Goal: Task Accomplishment & Management: Use online tool/utility

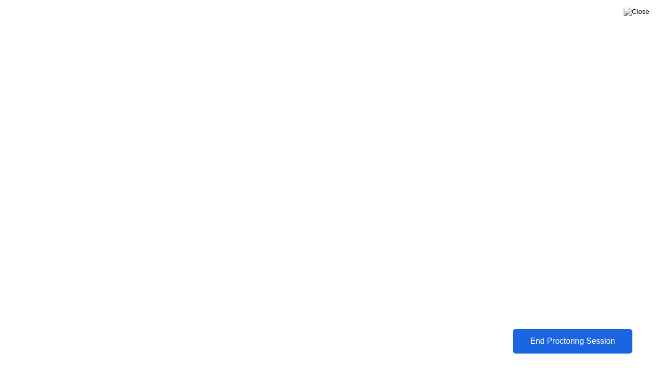
click at [594, 346] on div "End Proctoring Session" at bounding box center [572, 340] width 113 height 9
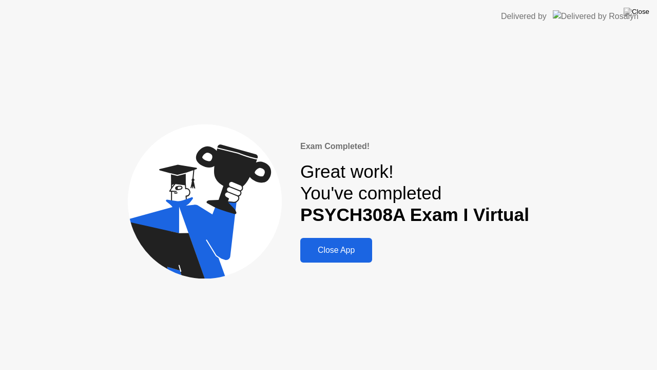
click at [359, 253] on div "Close App" at bounding box center [336, 249] width 66 height 9
